Goal: Information Seeking & Learning: Check status

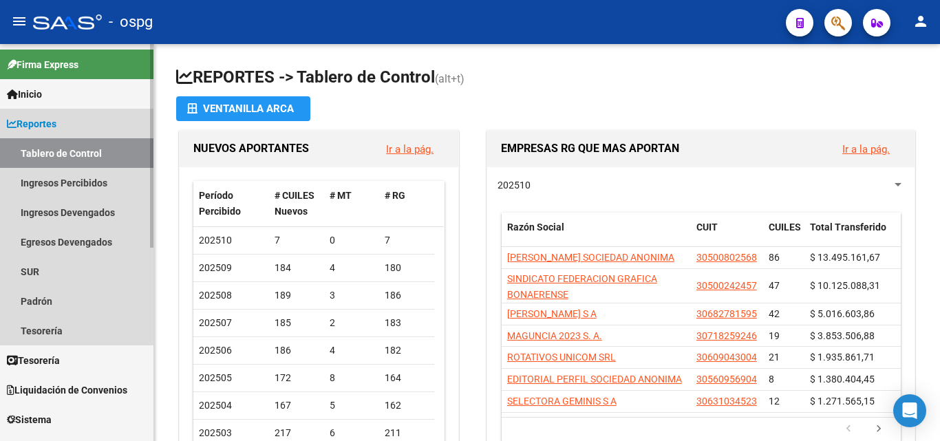
click at [36, 125] on span "Reportes" at bounding box center [32, 123] width 50 height 15
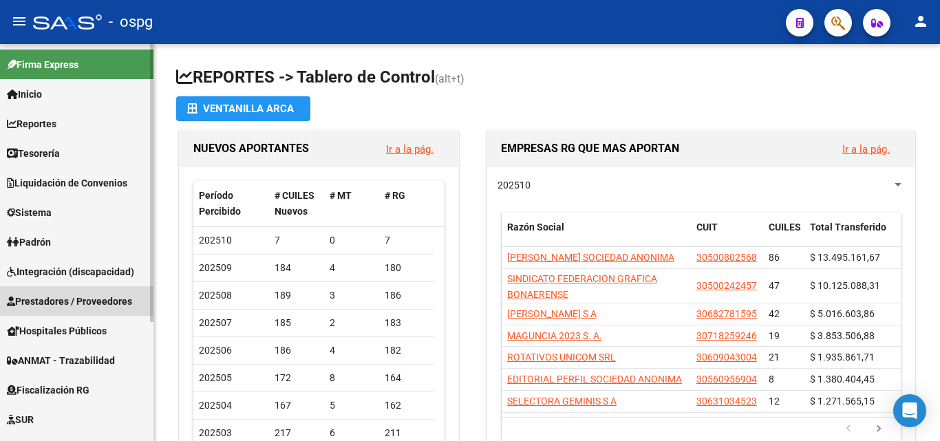
click at [68, 303] on span "Prestadores / Proveedores" at bounding box center [69, 301] width 125 height 15
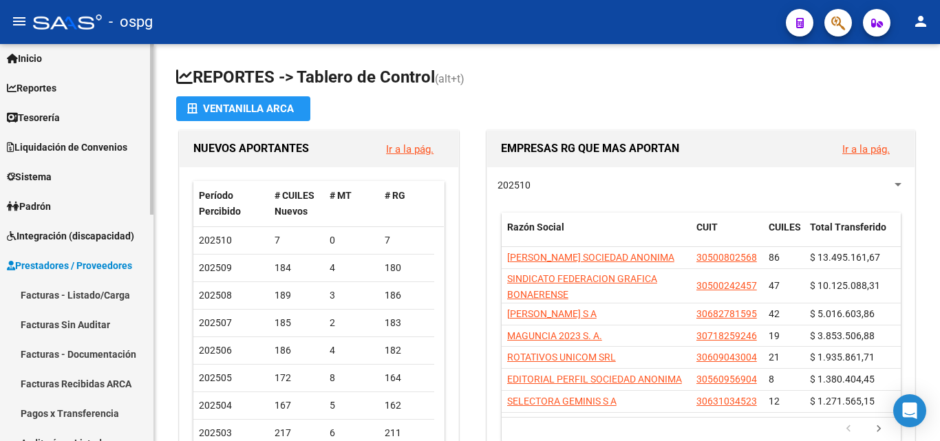
scroll to position [69, 0]
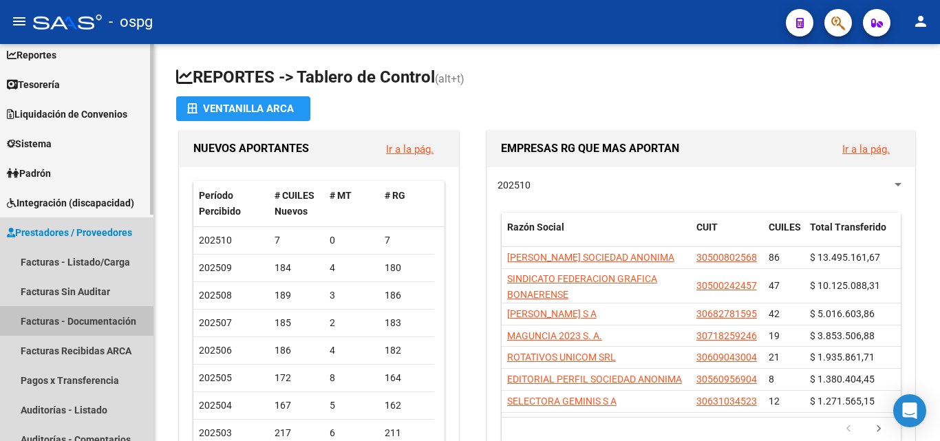
click at [71, 330] on link "Facturas - Documentación" at bounding box center [76, 321] width 153 height 30
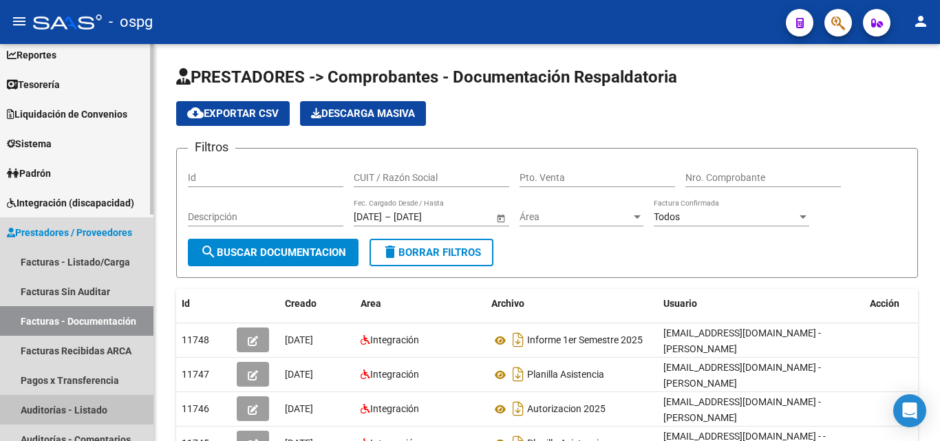
click at [76, 404] on link "Auditorías - Listado" at bounding box center [76, 410] width 153 height 30
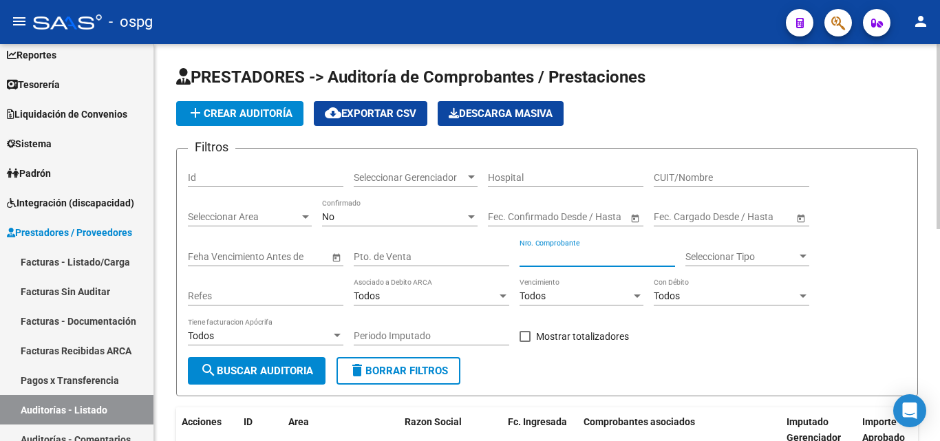
click at [531, 257] on input "Nro. Comprobante" at bounding box center [598, 257] width 156 height 12
drag, startPoint x: 386, startPoint y: 231, endPoint x: 368, endPoint y: 215, distance: 23.9
click at [373, 220] on div "No Confirmado" at bounding box center [400, 218] width 156 height 39
click at [368, 215] on div "No" at bounding box center [393, 217] width 143 height 12
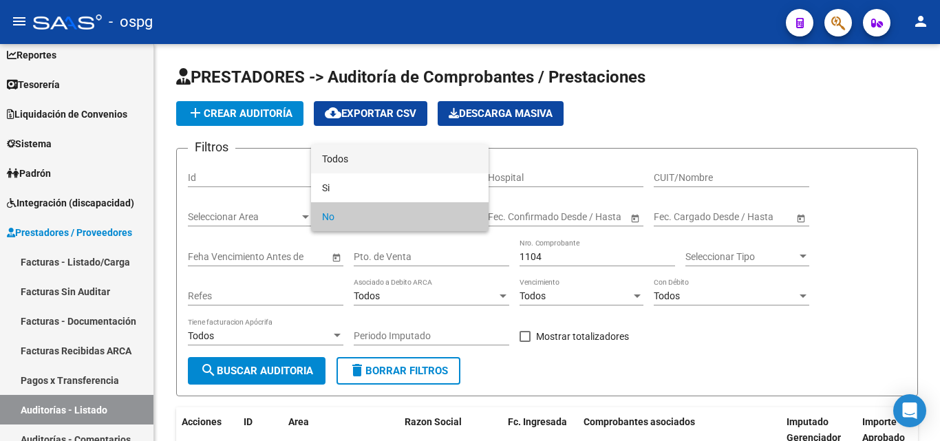
click at [338, 165] on span "Todos" at bounding box center [400, 158] width 156 height 29
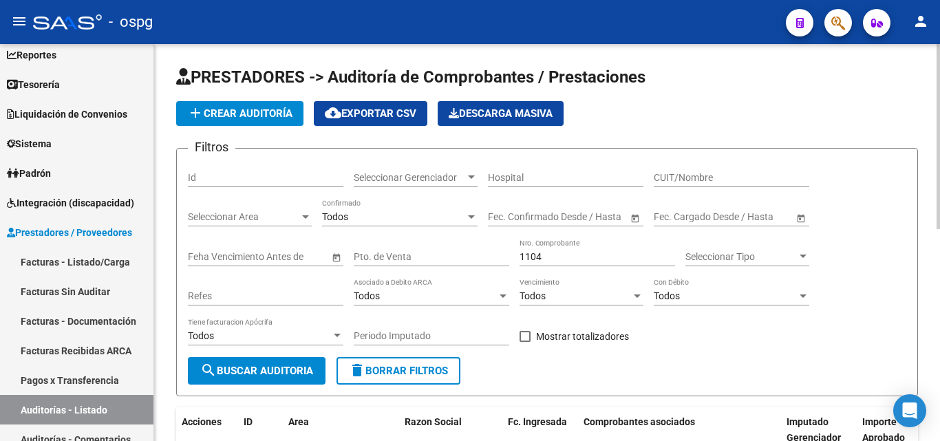
click at [257, 353] on div "Todos Tiene facturacion Apócrifa" at bounding box center [266, 337] width 156 height 39
drag, startPoint x: 260, startPoint y: 372, endPoint x: 268, endPoint y: 356, distance: 17.5
click at [264, 369] on span "search Buscar Auditoria" at bounding box center [256, 371] width 113 height 12
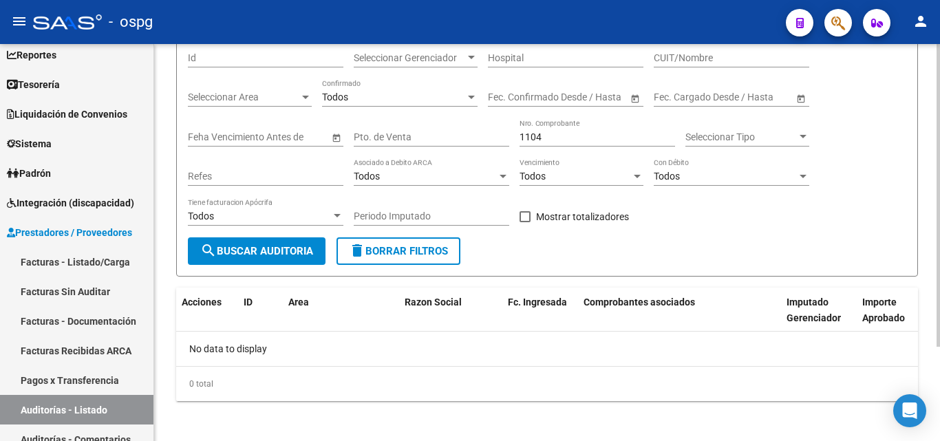
scroll to position [124, 0]
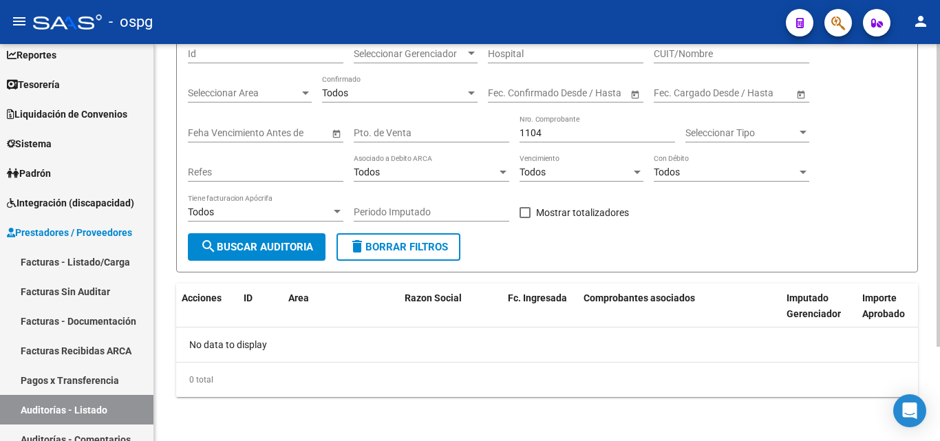
click at [566, 124] on div "1104 Nro. Comprobante" at bounding box center [598, 129] width 156 height 28
drag, startPoint x: 551, startPoint y: 128, endPoint x: 486, endPoint y: 128, distance: 64.7
click at [486, 128] on div "Filtros Id Seleccionar Gerenciador Seleccionar Gerenciador Hospital CUIT/Nombre…" at bounding box center [547, 134] width 718 height 197
drag, startPoint x: 564, startPoint y: 130, endPoint x: 422, endPoint y: 130, distance: 141.7
click at [422, 130] on div "Filtros Id Seleccionar Gerenciador Seleccionar Gerenciador Hospital CUIT/Nombre…" at bounding box center [547, 134] width 718 height 197
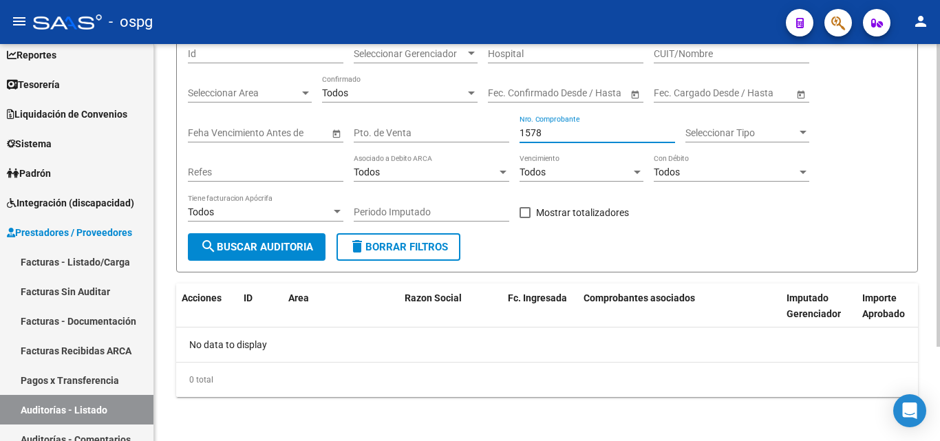
type input "1578"
